Goal: Information Seeking & Learning: Learn about a topic

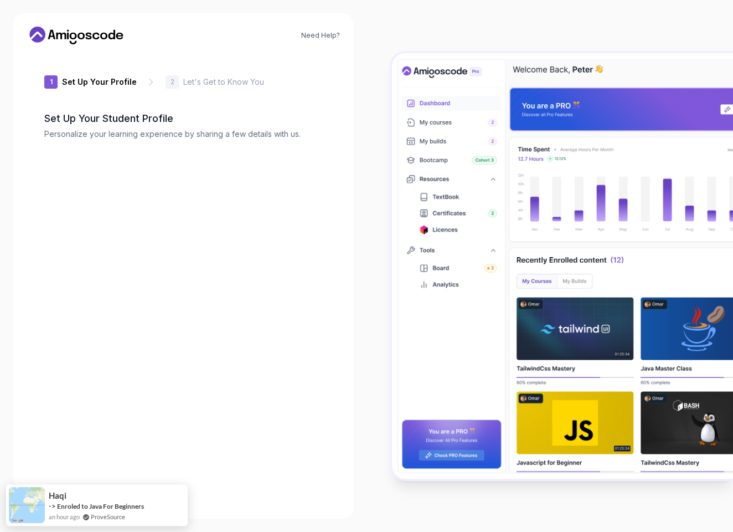
type input "bravejaguara9231"
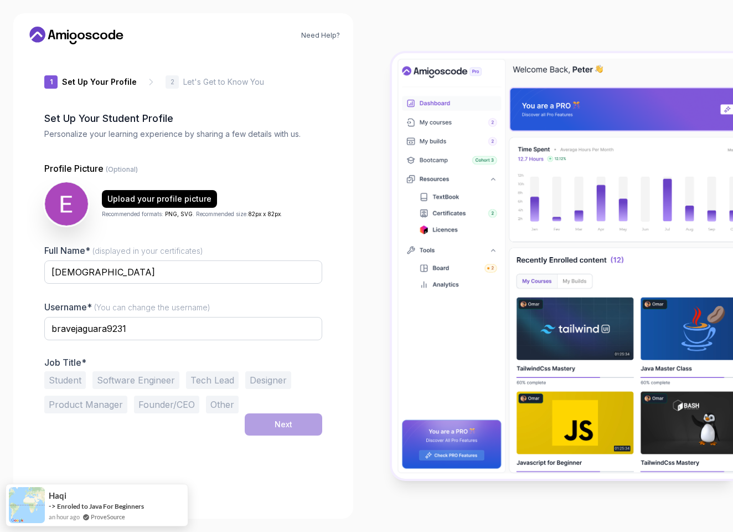
click at [84, 381] on button "Student" at bounding box center [65, 380] width 42 height 18
click at [297, 430] on button "Next" at bounding box center [284, 424] width 78 height 22
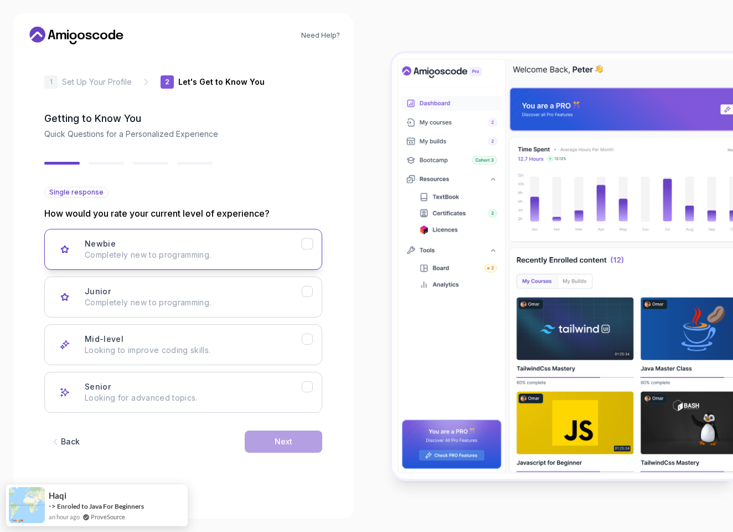
click at [259, 239] on div "Newbie Completely new to programming." at bounding box center [193, 249] width 217 height 22
click at [272, 447] on button "Next" at bounding box center [284, 441] width 78 height 22
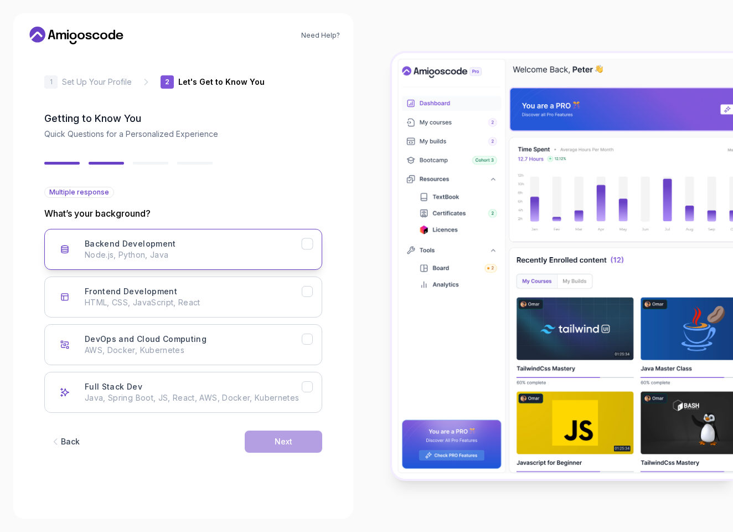
click at [275, 251] on p "Node.js, Python, Java" at bounding box center [193, 254] width 217 height 11
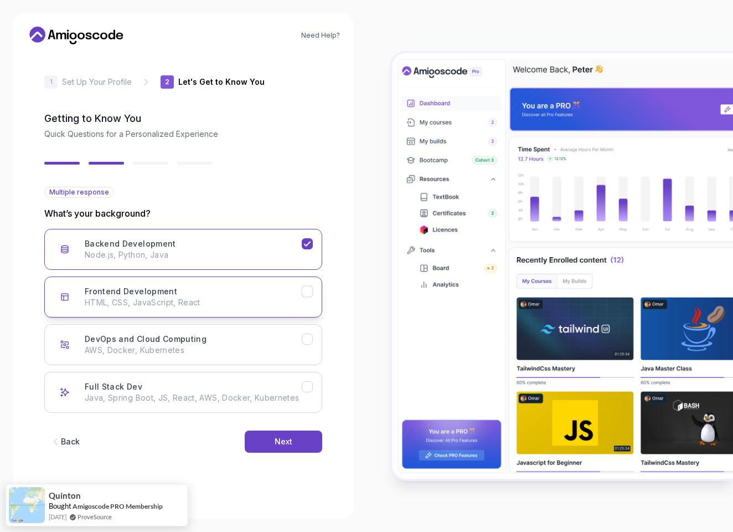
click at [315, 288] on button "Frontend Development HTML, CSS, JavaScript, React" at bounding box center [183, 296] width 278 height 41
click at [296, 357] on button "DevOps and Cloud Computing AWS, Docker, Kubernetes" at bounding box center [183, 344] width 278 height 41
click at [284, 387] on div "Full Stack Dev Java, Spring Boot, JS, React, AWS, Docker, Kubernetes" at bounding box center [193, 392] width 217 height 22
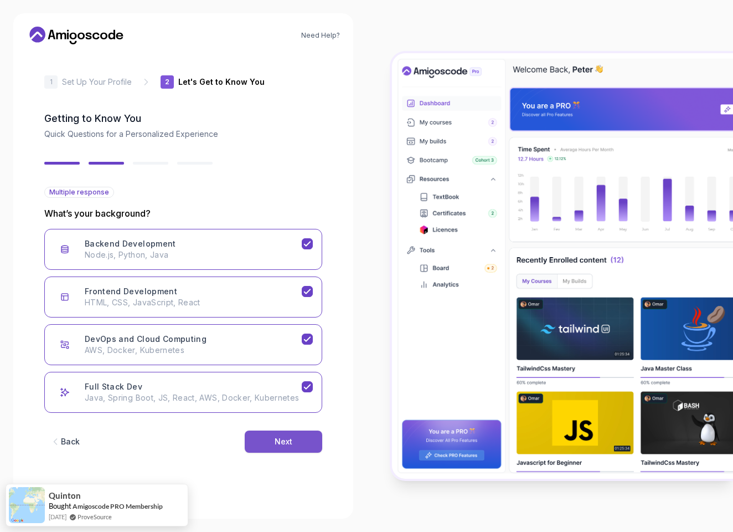
click at [274, 439] on button "Next" at bounding box center [284, 441] width 78 height 22
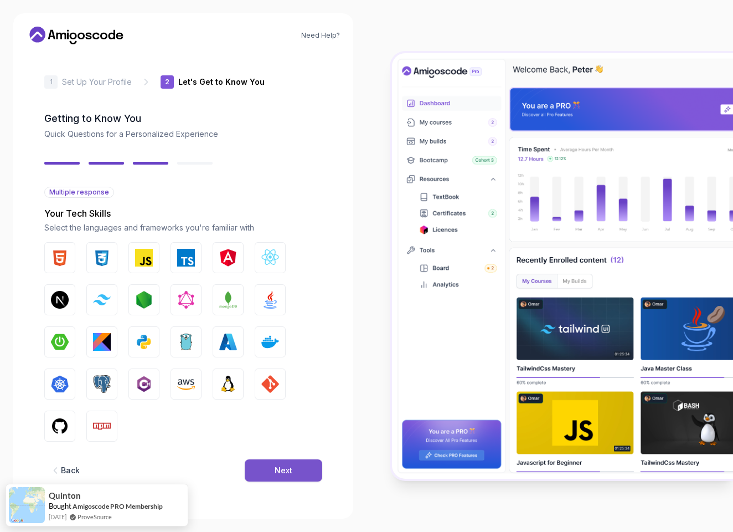
click at [302, 471] on button "Next" at bounding box center [284, 470] width 78 height 22
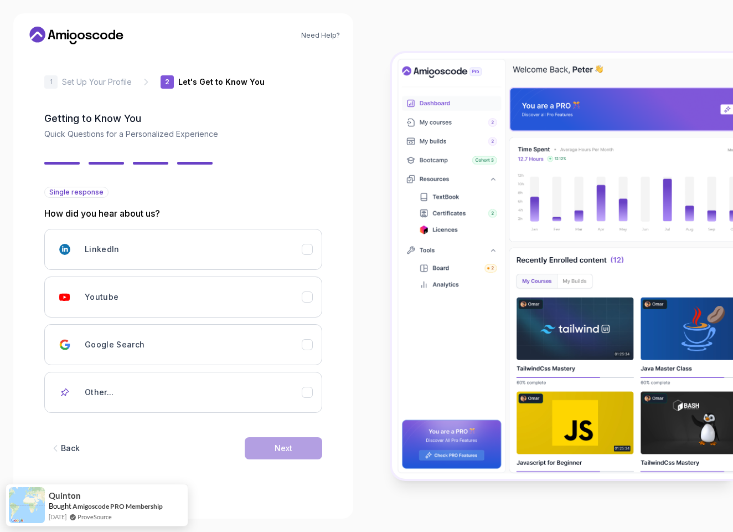
click at [302, 273] on div "LinkedIn Youtube Google Search Other..." at bounding box center [183, 321] width 278 height 184
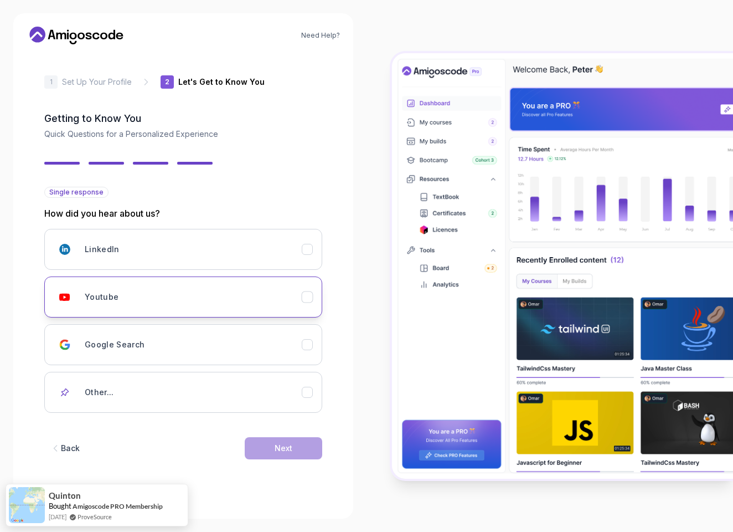
click at [302, 295] on div "Youtube" at bounding box center [308, 297] width 12 height 12
click at [290, 458] on button "Next" at bounding box center [284, 448] width 78 height 22
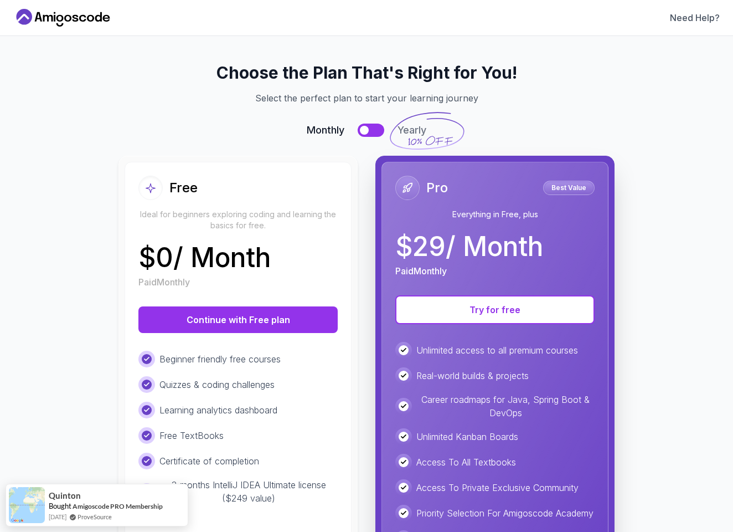
click at [290, 458] on div "Certificate of completion" at bounding box center [237, 461] width 199 height 17
click at [374, 128] on button at bounding box center [371, 130] width 27 height 13
click at [374, 128] on div at bounding box center [377, 130] width 9 height 9
click at [374, 128] on button at bounding box center [371, 130] width 27 height 13
click at [374, 128] on div at bounding box center [377, 130] width 9 height 9
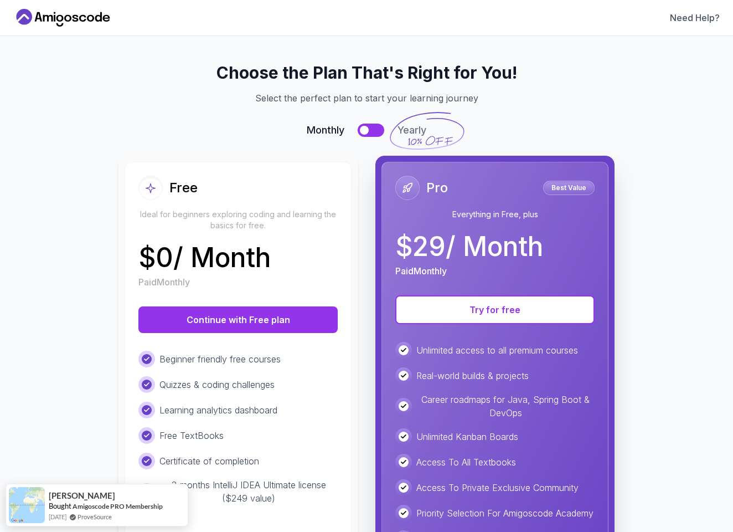
click at [379, 129] on button at bounding box center [371, 130] width 27 height 13
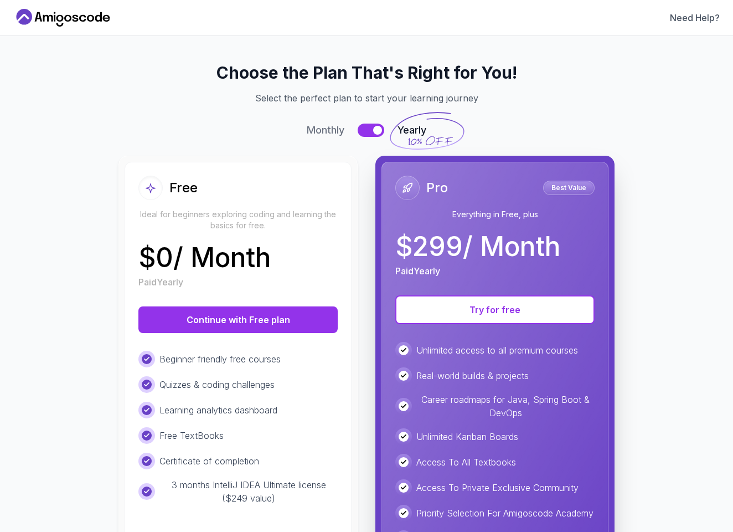
click at [379, 129] on div at bounding box center [377, 130] width 9 height 9
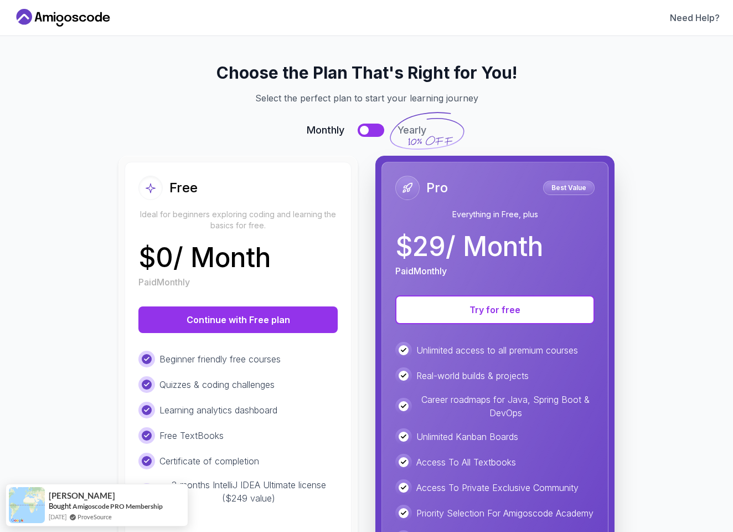
click at [379, 129] on button at bounding box center [371, 130] width 27 height 13
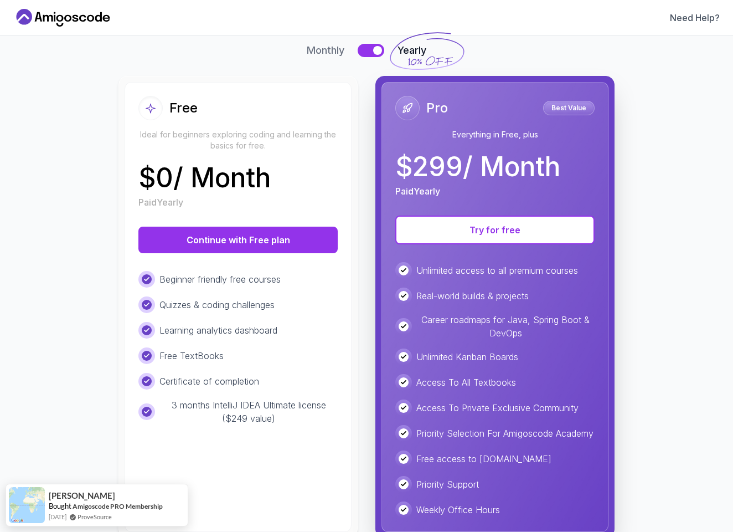
scroll to position [92, 0]
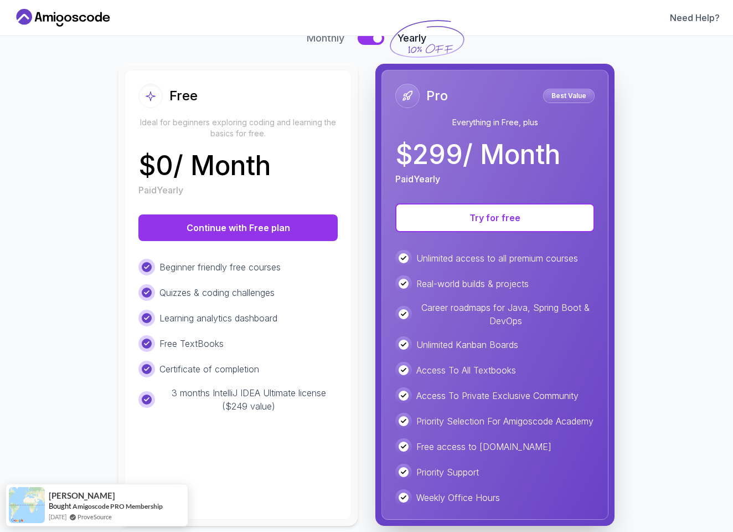
click at [374, 38] on div at bounding box center [377, 38] width 9 height 9
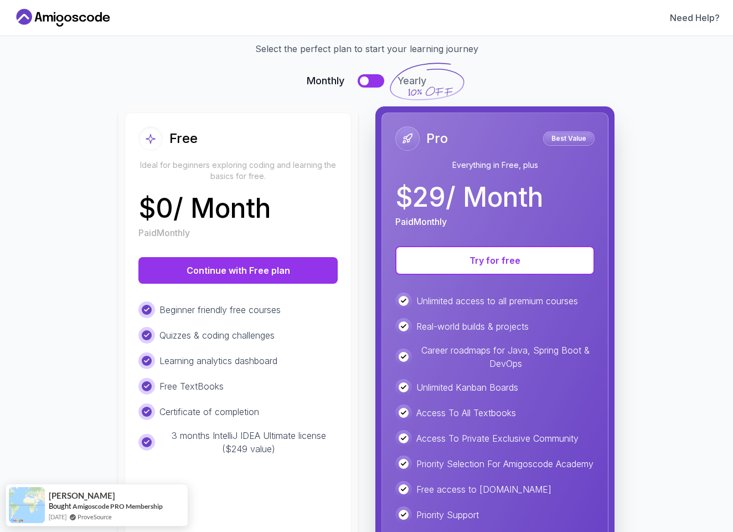
scroll to position [23, 0]
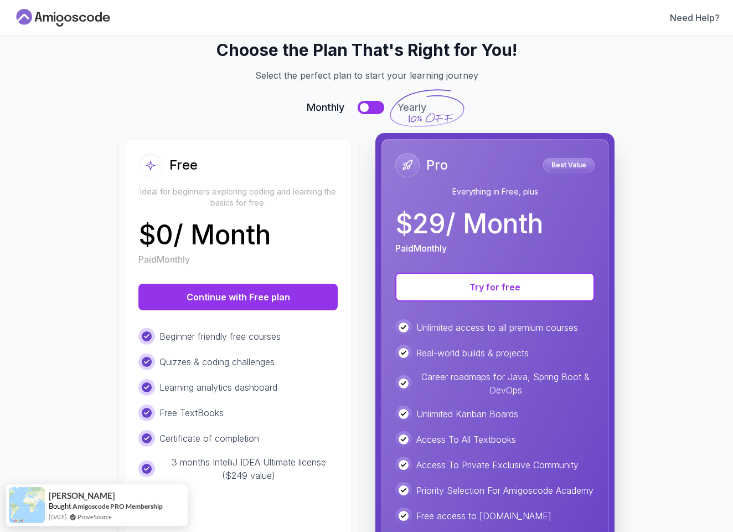
click at [65, 16] on icon at bounding box center [63, 18] width 100 height 18
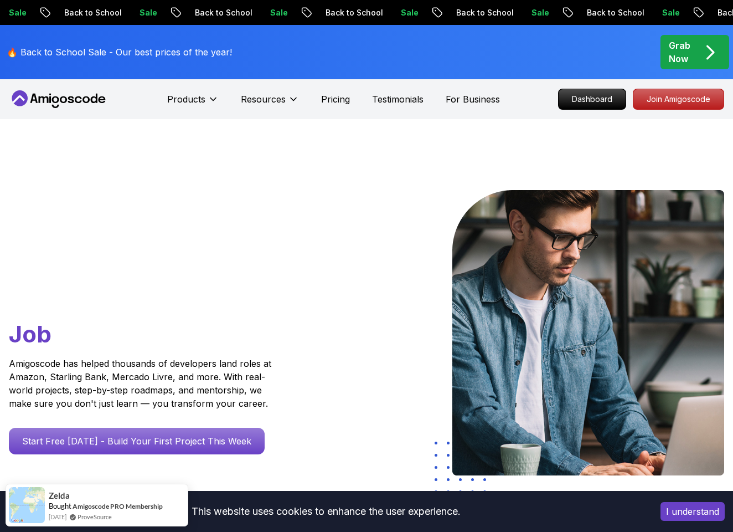
click at [252, 88] on nav "Products Resources Pricing Testimonials For Business Dashboard Join Amigoscode" at bounding box center [367, 99] width 716 height 40
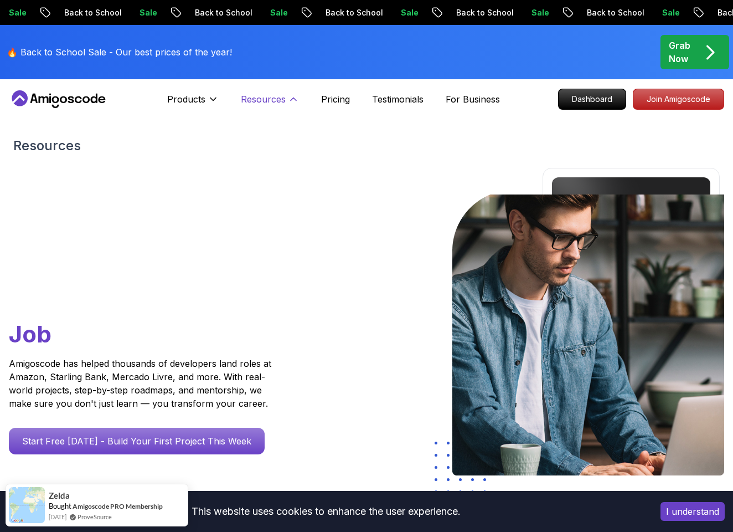
click at [256, 97] on p "Resources" at bounding box center [263, 99] width 45 height 13
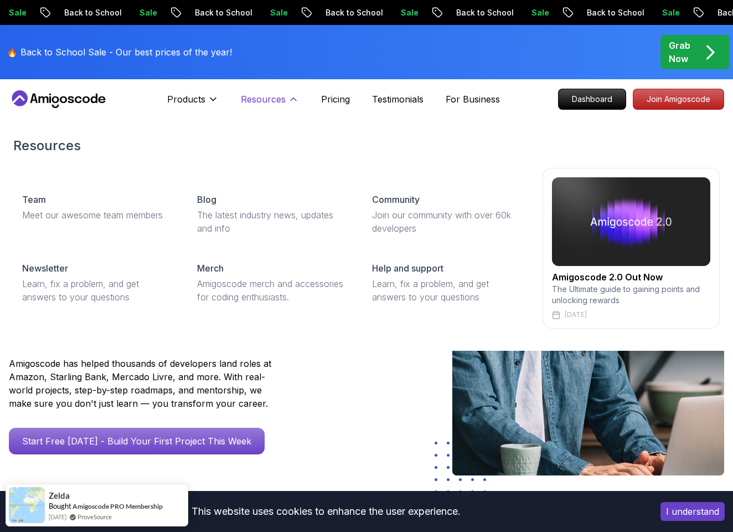
click at [278, 101] on p "Resources" at bounding box center [263, 99] width 45 height 13
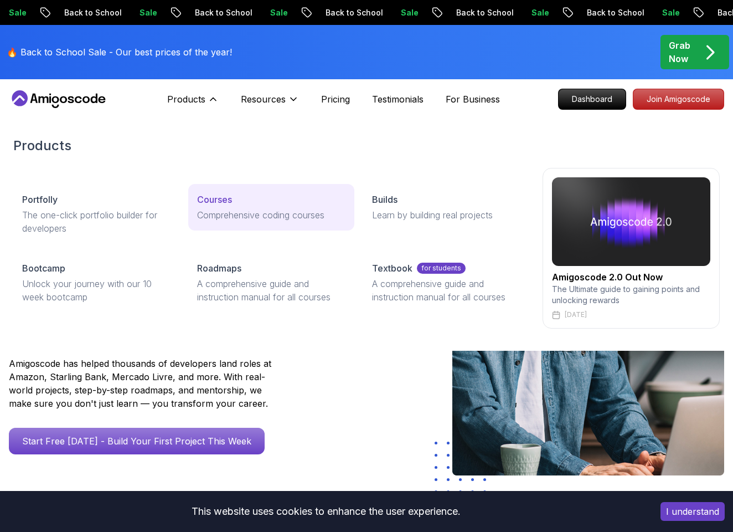
click at [261, 209] on p "Comprehensive coding courses" at bounding box center [271, 214] width 148 height 13
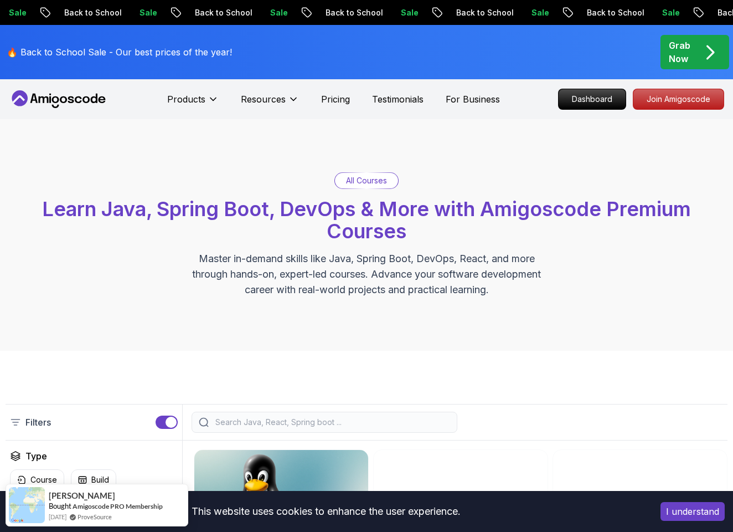
click at [205, 85] on nav "Products Resources Pricing Testimonials For Business Dashboard Join Amigoscode" at bounding box center [367, 99] width 716 height 40
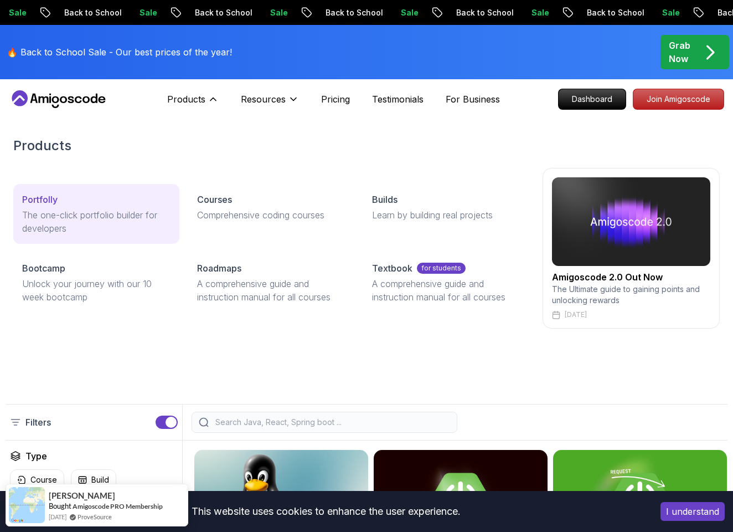
click at [146, 215] on p "The one-click portfolio builder for developers" at bounding box center [96, 221] width 148 height 27
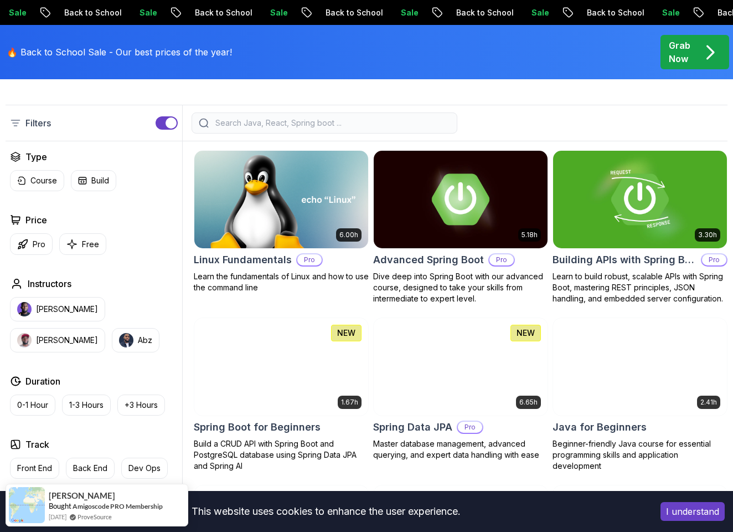
scroll to position [355, 0]
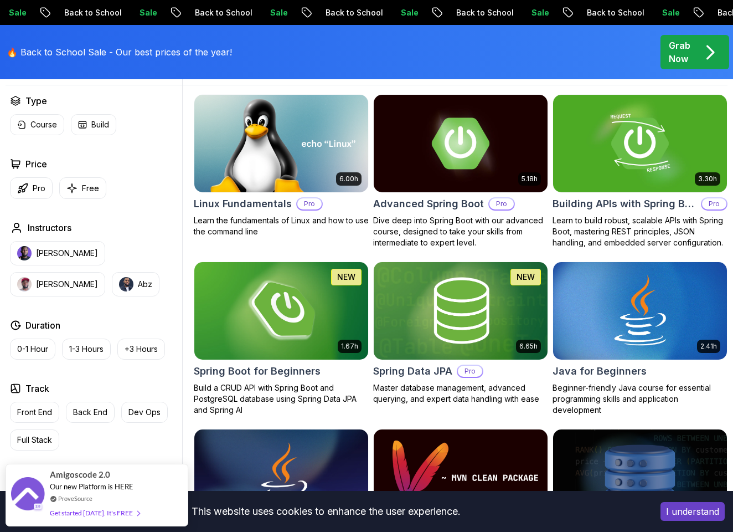
click at [310, 372] on h2 "Spring Boot for Beginners" at bounding box center [257, 371] width 127 height 16
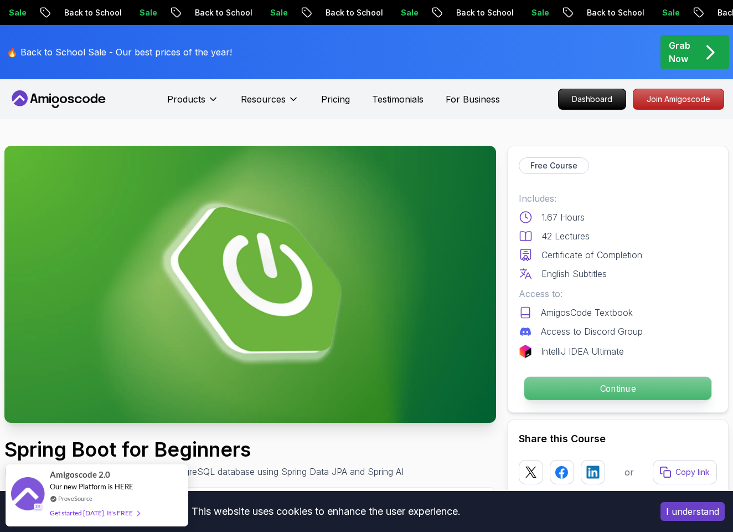
click at [667, 383] on p "Continue" at bounding box center [618, 388] width 187 height 23
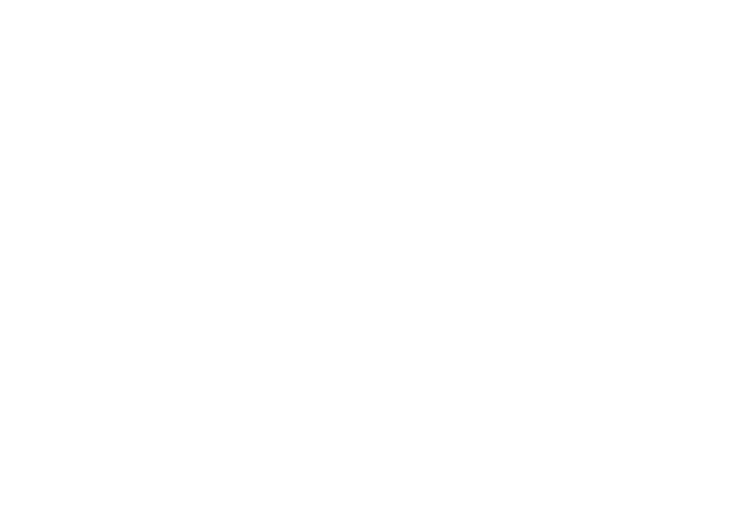
click at [620, 0] on html at bounding box center [366, 0] width 733 height 0
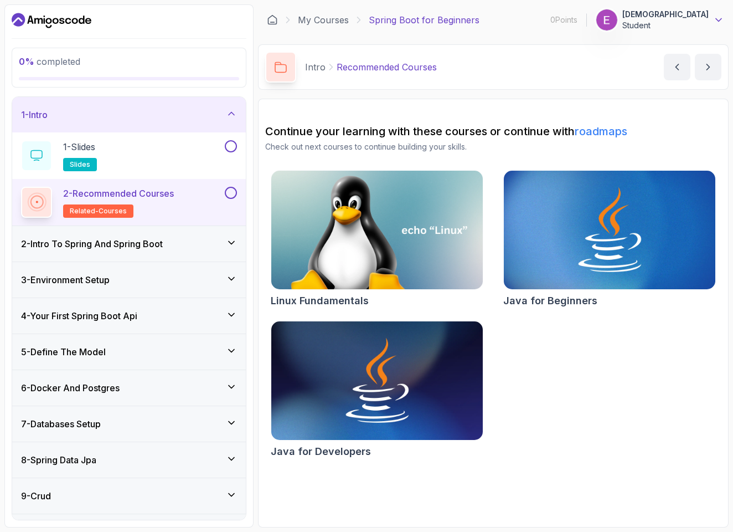
click at [715, 18] on icon at bounding box center [718, 19] width 11 height 11
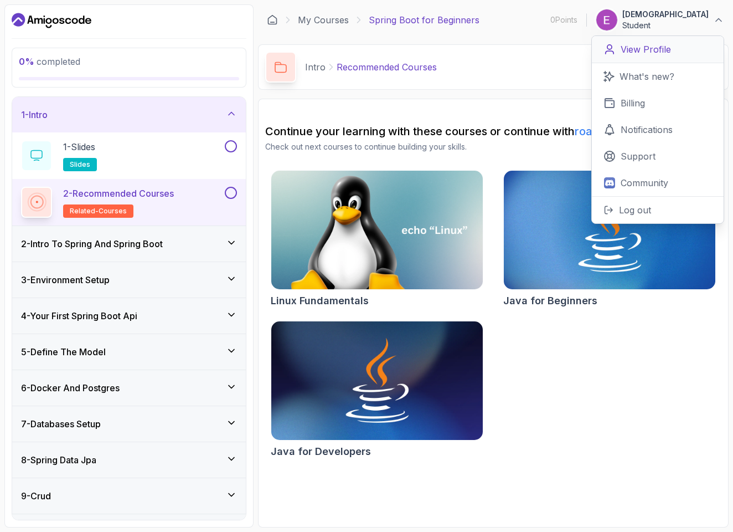
click at [668, 52] on p "View Profile" at bounding box center [646, 49] width 50 height 13
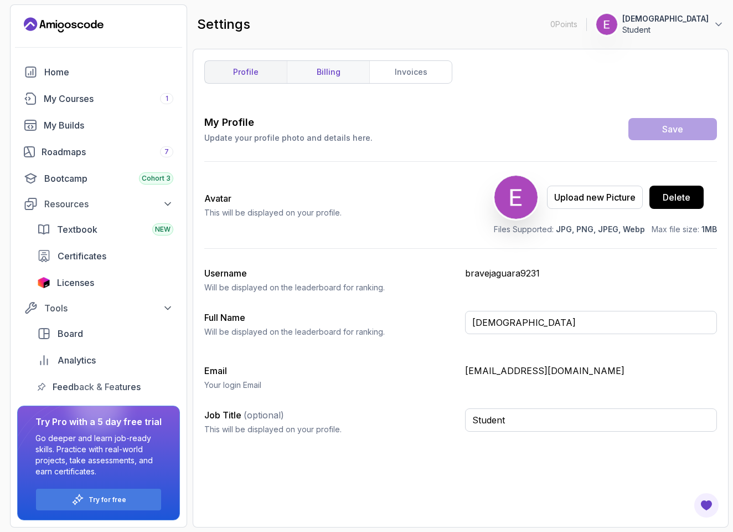
click at [336, 73] on link "billing" at bounding box center [328, 72] width 83 height 22
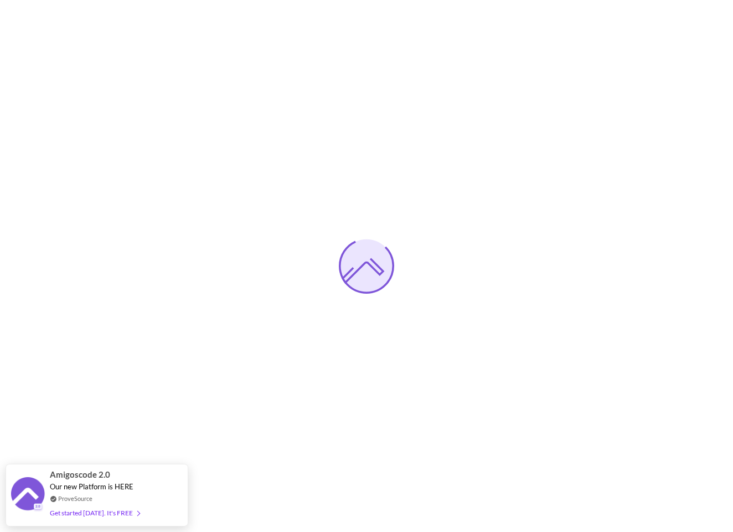
click at [173, 423] on div at bounding box center [366, 266] width 733 height 532
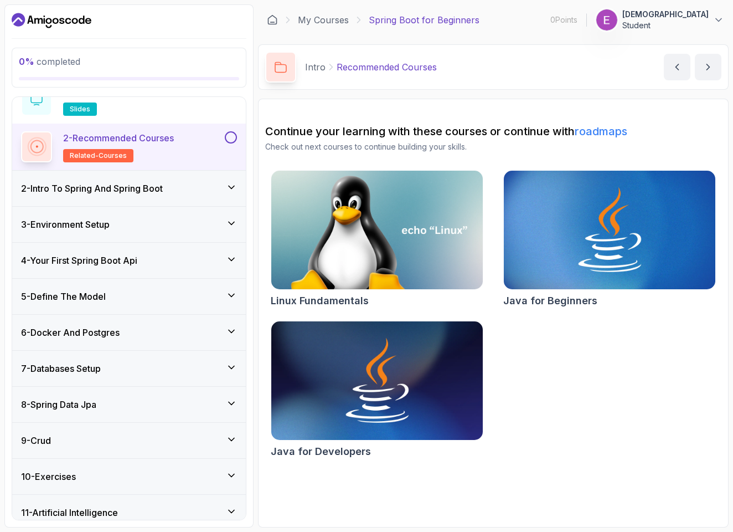
scroll to position [61, 0]
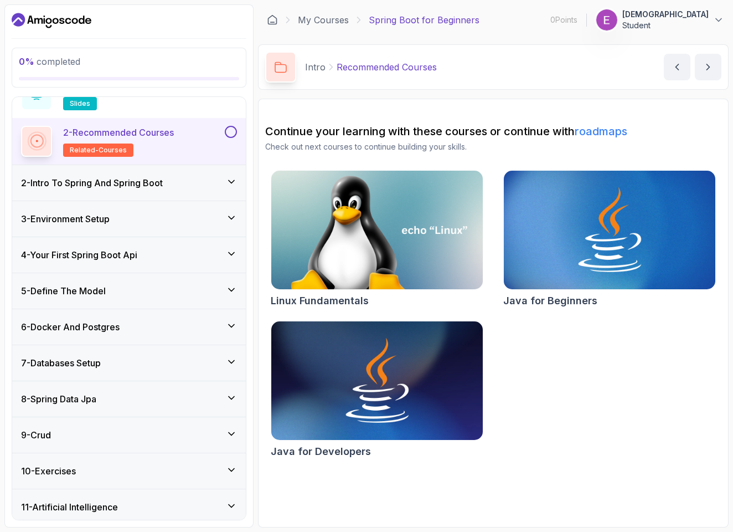
click at [163, 257] on div "4 - Your First Spring Boot Api" at bounding box center [129, 254] width 216 height 13
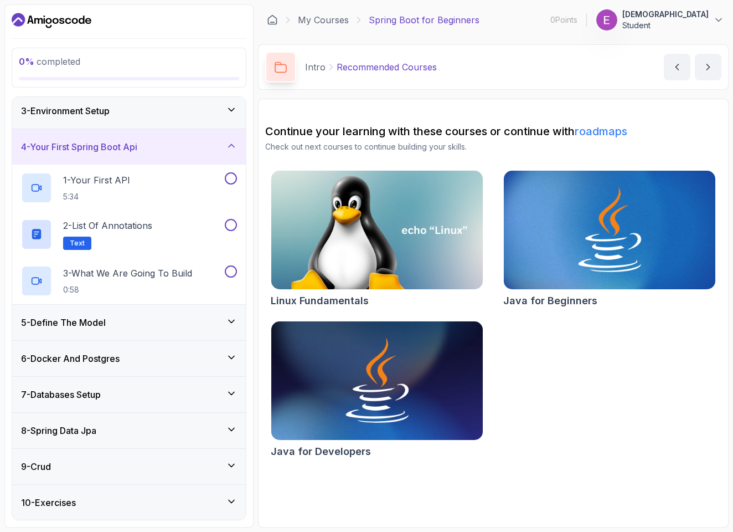
click at [169, 325] on div "5 - Define The Model" at bounding box center [129, 322] width 216 height 13
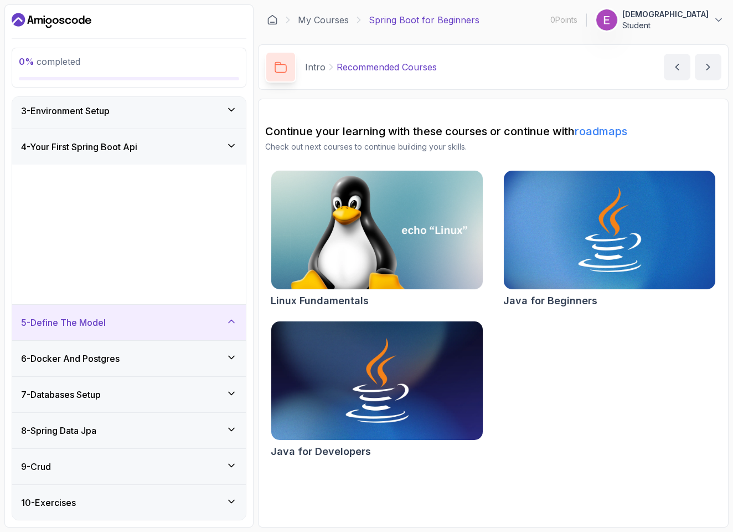
scroll to position [9, 0]
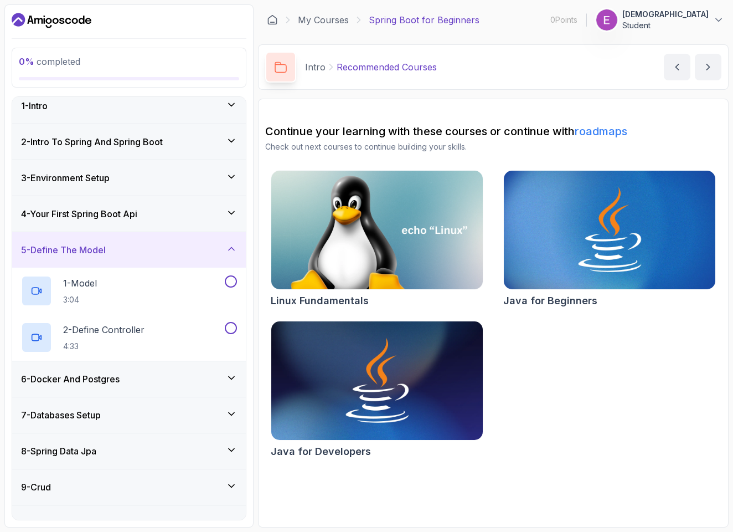
click at [212, 381] on div "6 - Docker And Postgres" at bounding box center [129, 378] width 216 height 13
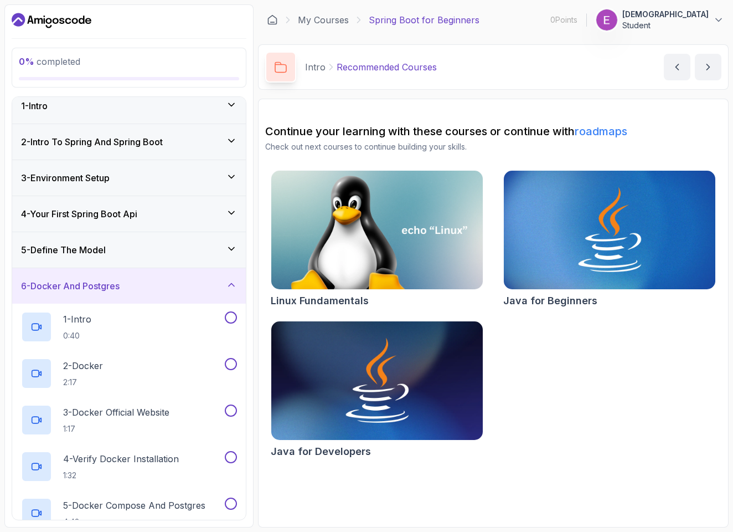
scroll to position [0, 0]
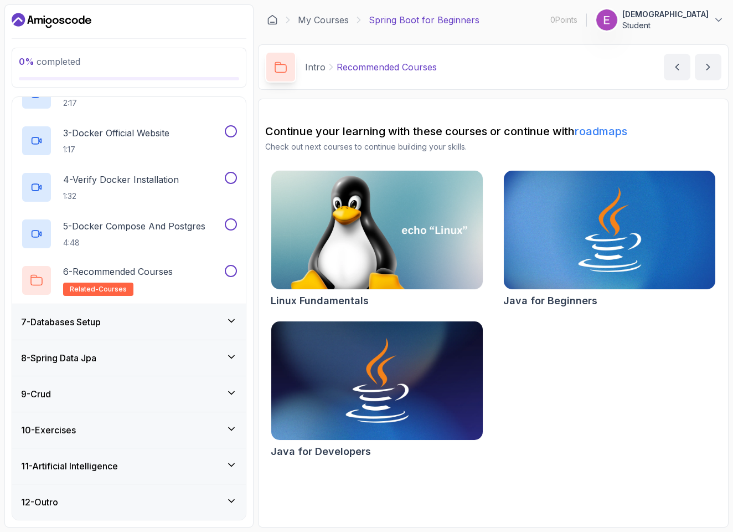
click at [174, 328] on div "7 - Databases Setup" at bounding box center [129, 321] width 216 height 13
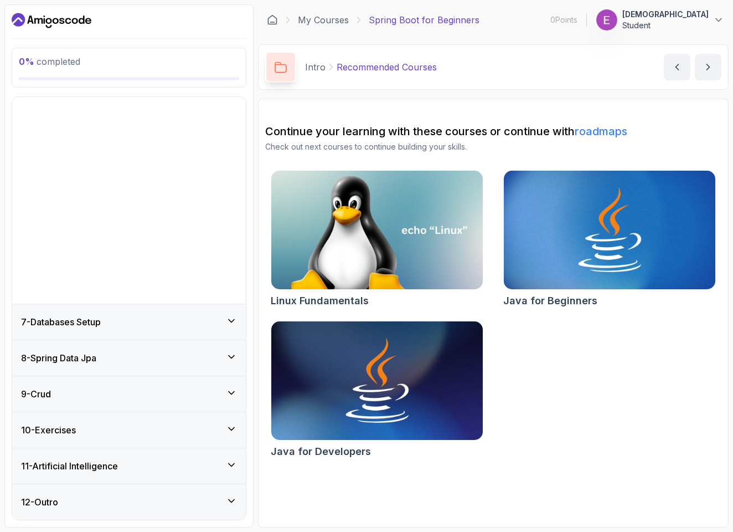
scroll to position [9, 0]
